Goal: Transaction & Acquisition: Download file/media

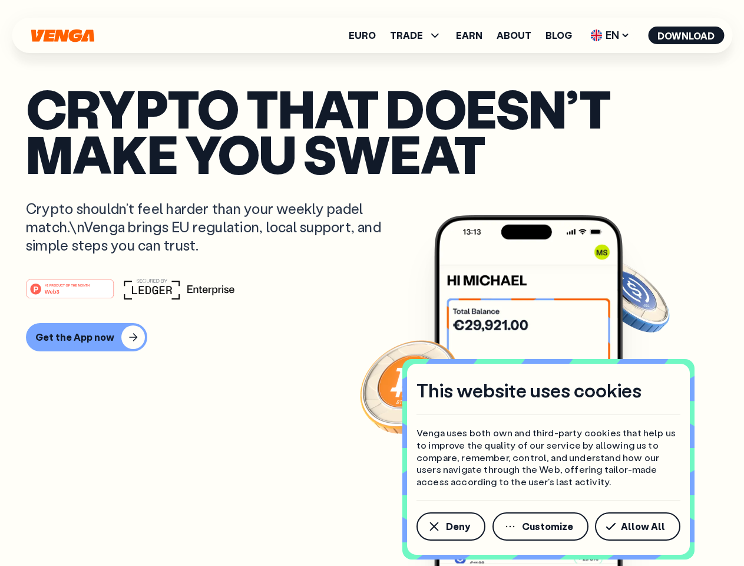
click at [372, 283] on div "#1 PRODUCT OF THE MONTH Web3" at bounding box center [372, 288] width 693 height 21
click at [450, 526] on span "Deny" at bounding box center [458, 526] width 24 height 9
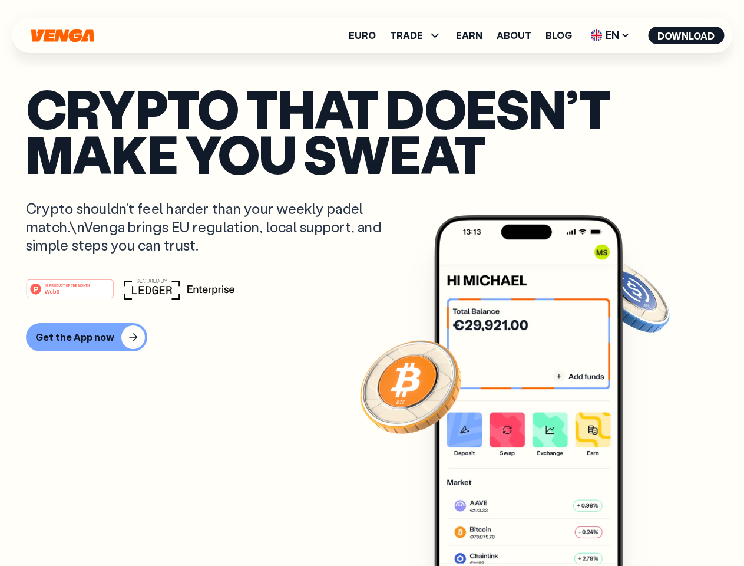
click at [542, 526] on img at bounding box center [528, 412] width 189 height 395
click at [640, 526] on article "Crypto that doesn’t make you sweat Crypto shouldn’t feel harder than your weekl…" at bounding box center [372, 306] width 693 height 442
click at [420, 35] on span "TRADE" at bounding box center [406, 35] width 33 height 9
click at [611, 35] on span "EN" at bounding box center [610, 35] width 48 height 19
click at [687, 35] on button "Download" at bounding box center [686, 36] width 76 height 18
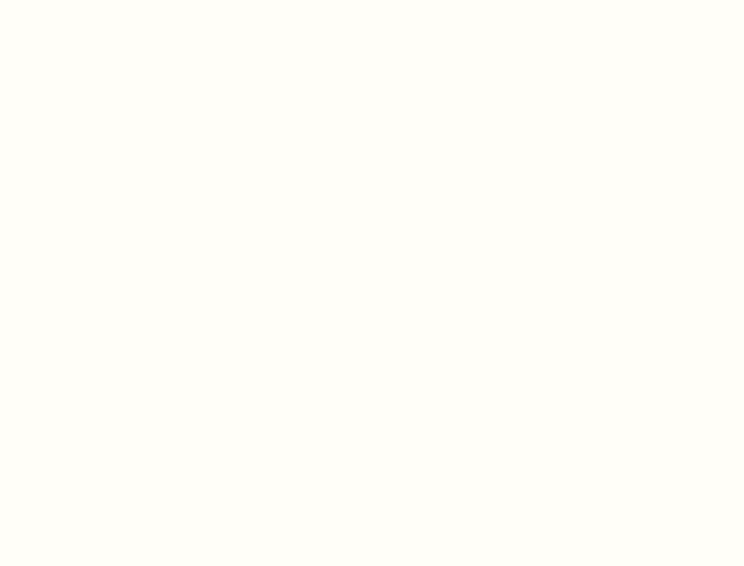
click at [372, 0] on html "This website uses cookies Venga uses both own and third-party cookies that help…" at bounding box center [372, 0] width 744 height 0
click at [85, 0] on html "This website uses cookies Venga uses both own and third-party cookies that help…" at bounding box center [372, 0] width 744 height 0
click at [72, 0] on html "This website uses cookies Venga uses both own and third-party cookies that help…" at bounding box center [372, 0] width 744 height 0
